Goal: Navigation & Orientation: Find specific page/section

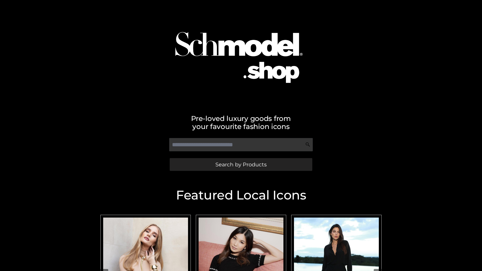
click at [241, 164] on span "Search by Products" at bounding box center [240, 164] width 51 height 5
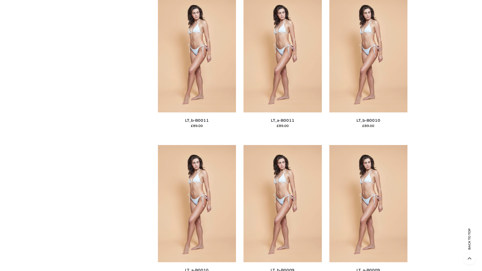
scroll to position [2253, 0]
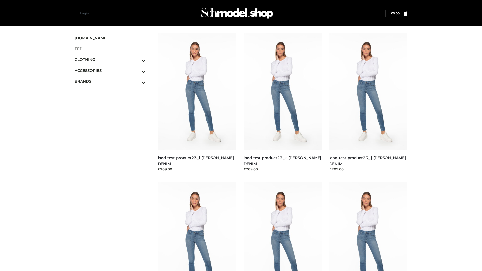
scroll to position [440, 0]
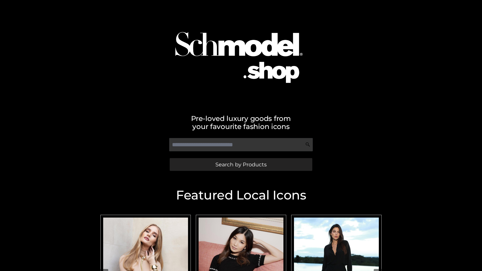
click at [241, 164] on span "Search by Products" at bounding box center [240, 164] width 51 height 5
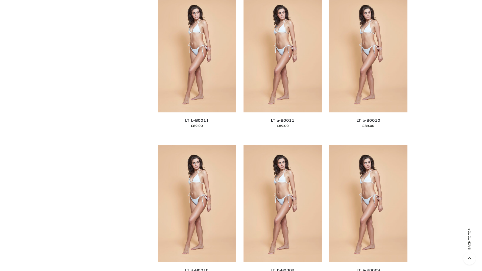
scroll to position [2253, 0]
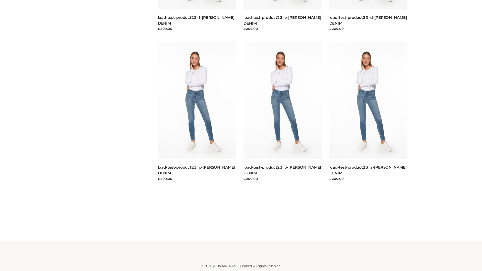
scroll to position [440, 0]
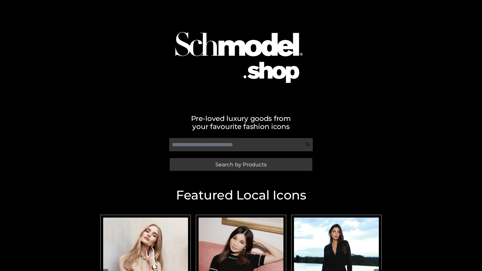
click at [241, 164] on span "Search by Products" at bounding box center [240, 164] width 51 height 5
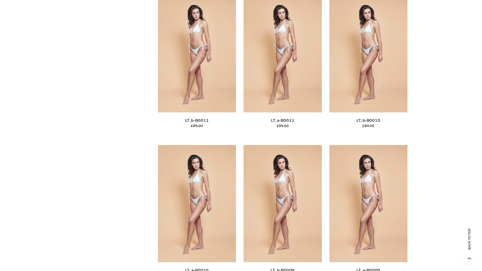
scroll to position [2253, 0]
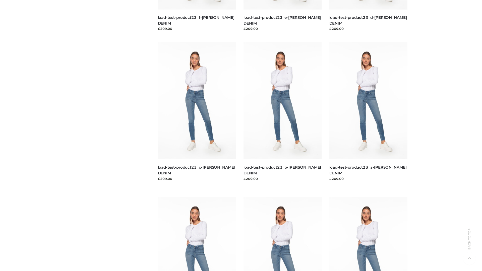
scroll to position [440, 0]
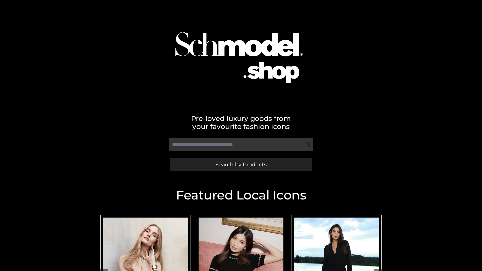
click at [241, 164] on span "Search by Products" at bounding box center [240, 164] width 51 height 5
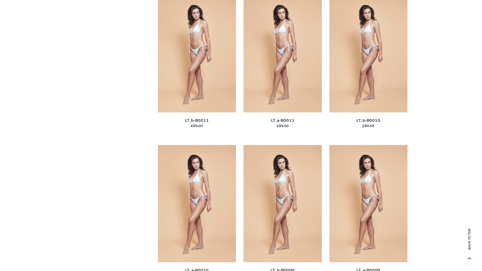
scroll to position [2253, 0]
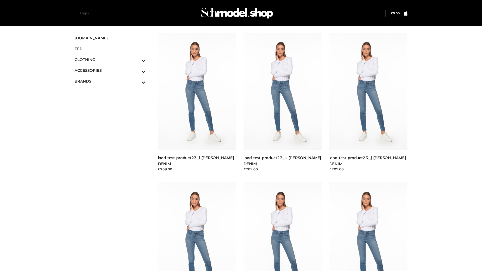
scroll to position [440, 0]
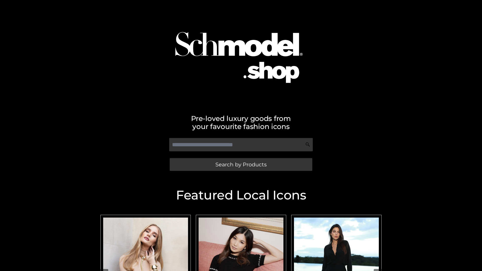
click at [241, 164] on span "Search by Products" at bounding box center [240, 164] width 51 height 5
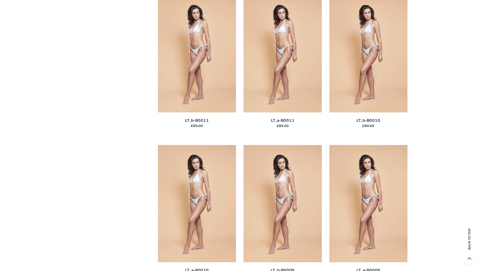
scroll to position [2253, 0]
